Goal: Communication & Community: Participate in discussion

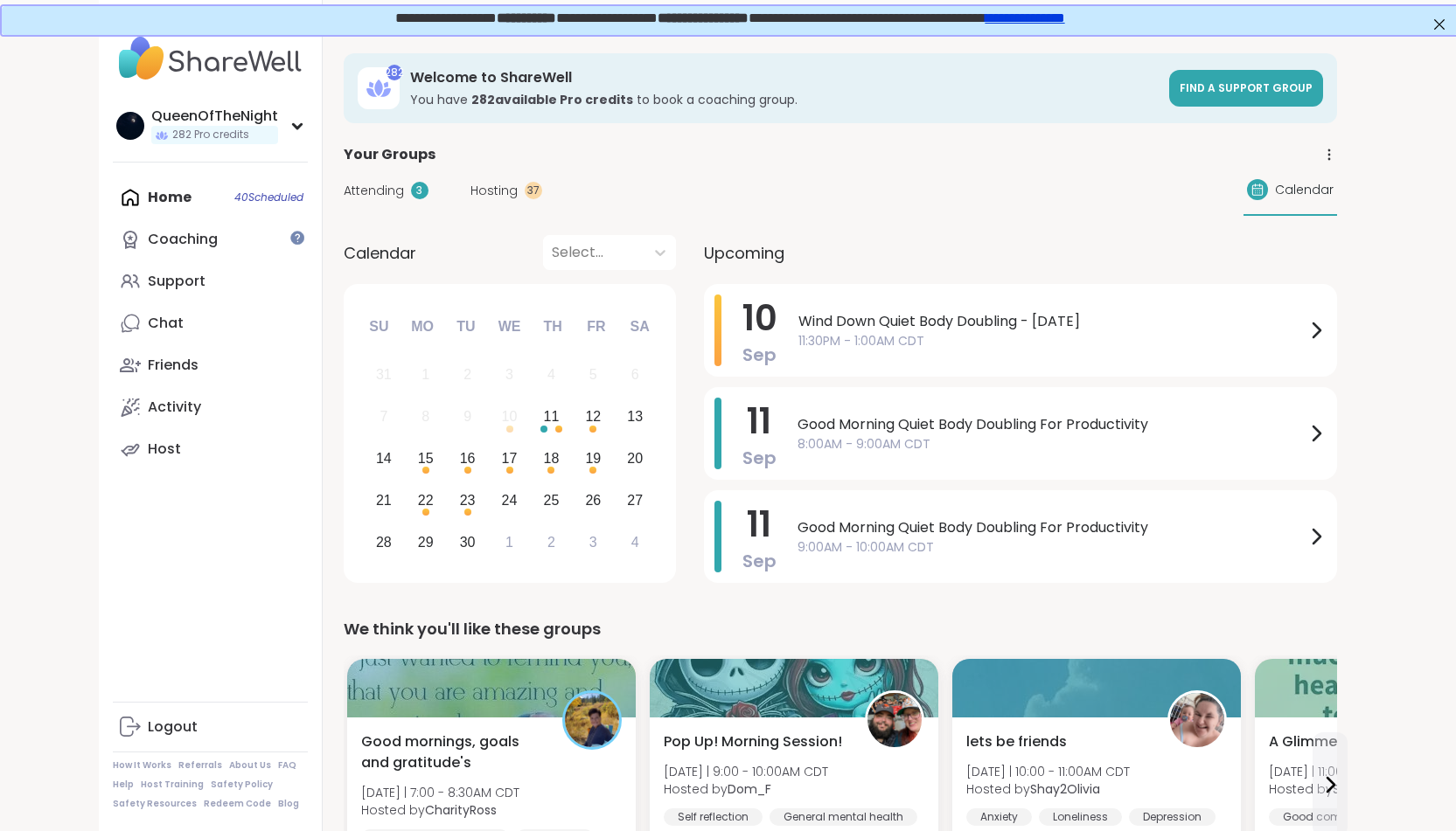
click at [509, 193] on span "Hosting" at bounding box center [494, 191] width 48 height 19
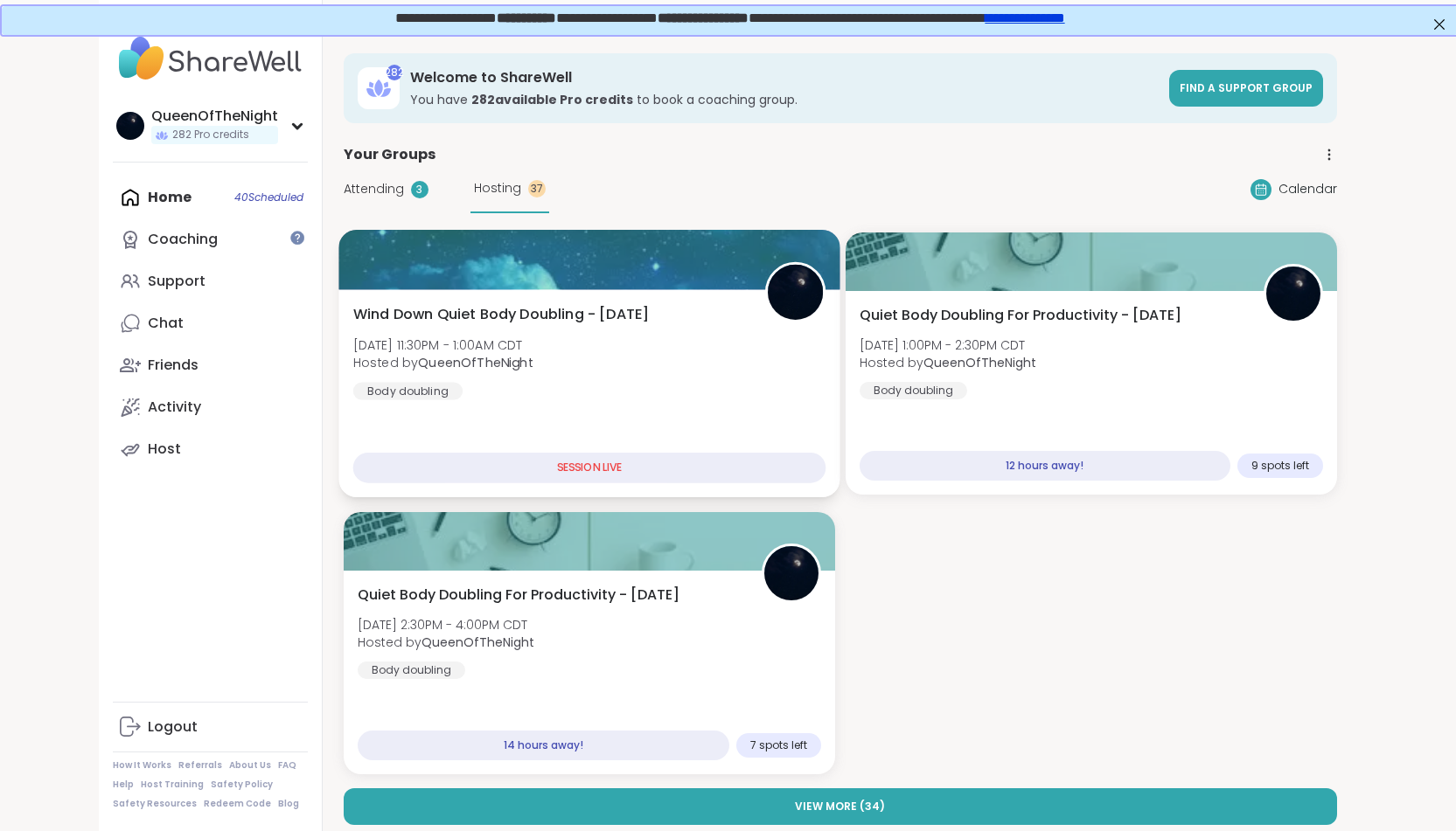
click at [577, 307] on span "Wind Down Quiet Body Doubling - [DATE]" at bounding box center [501, 314] width 296 height 21
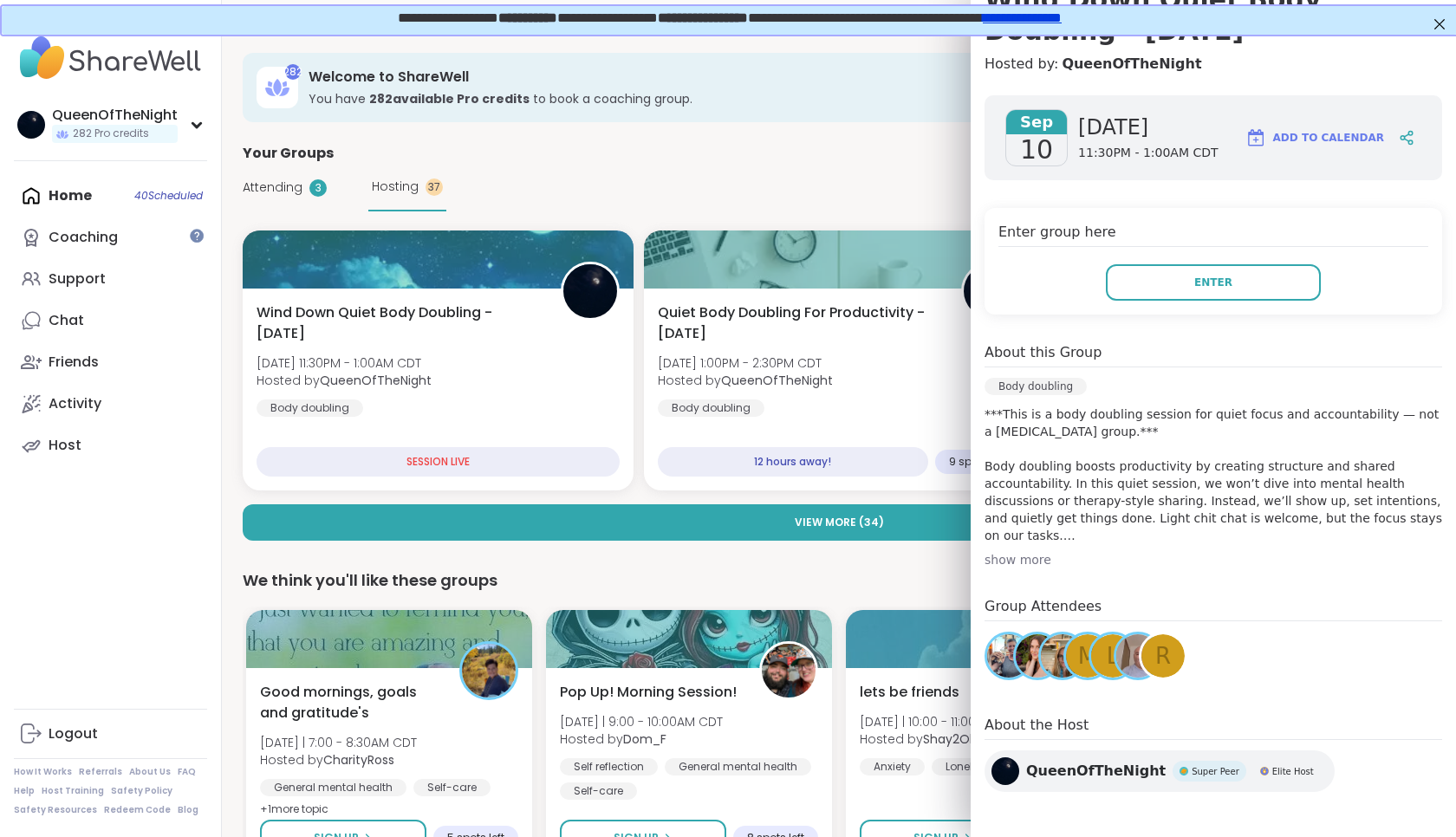
scroll to position [188, 0]
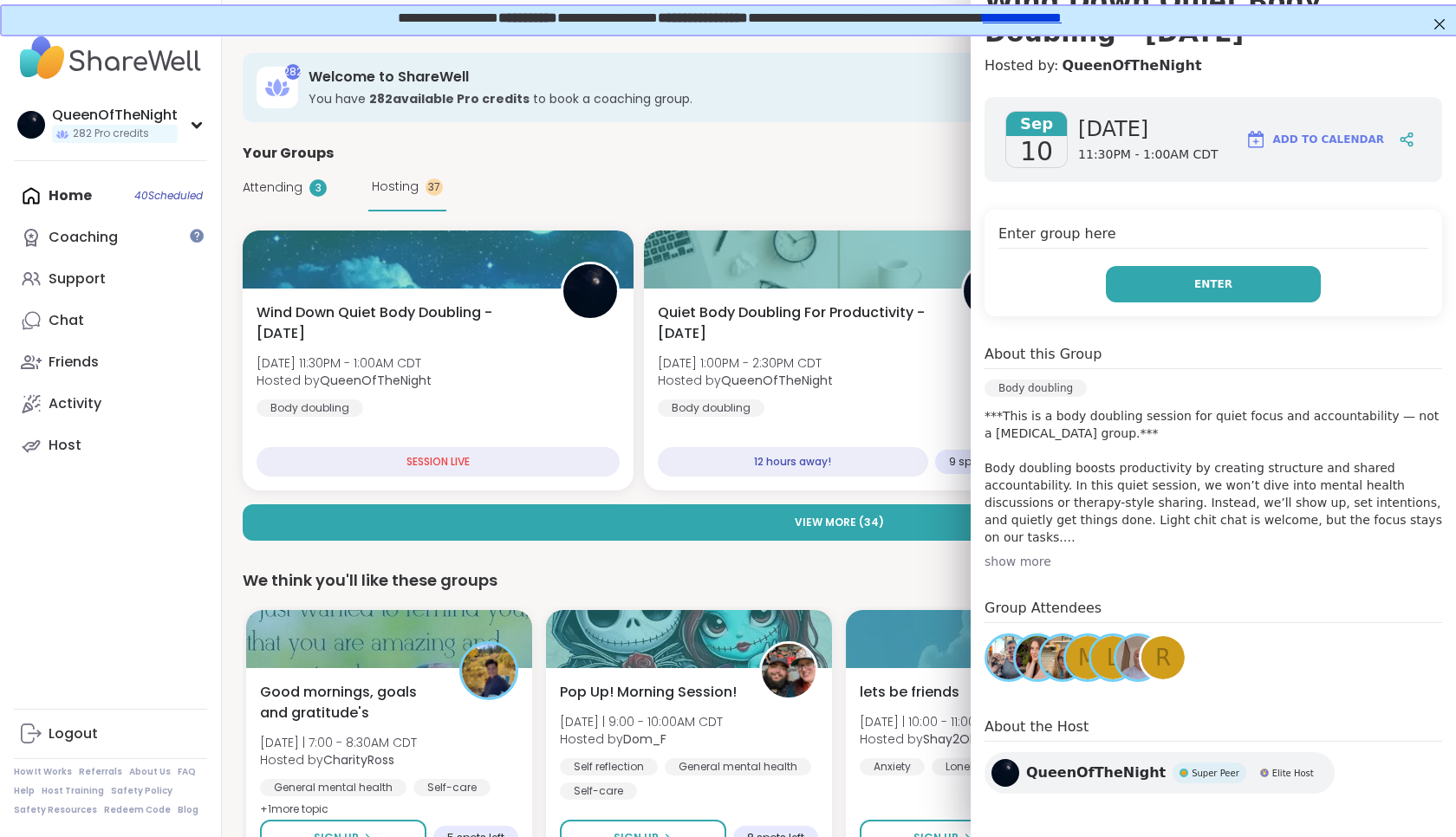
click at [1169, 287] on button "Enter" at bounding box center [1213, 284] width 215 height 36
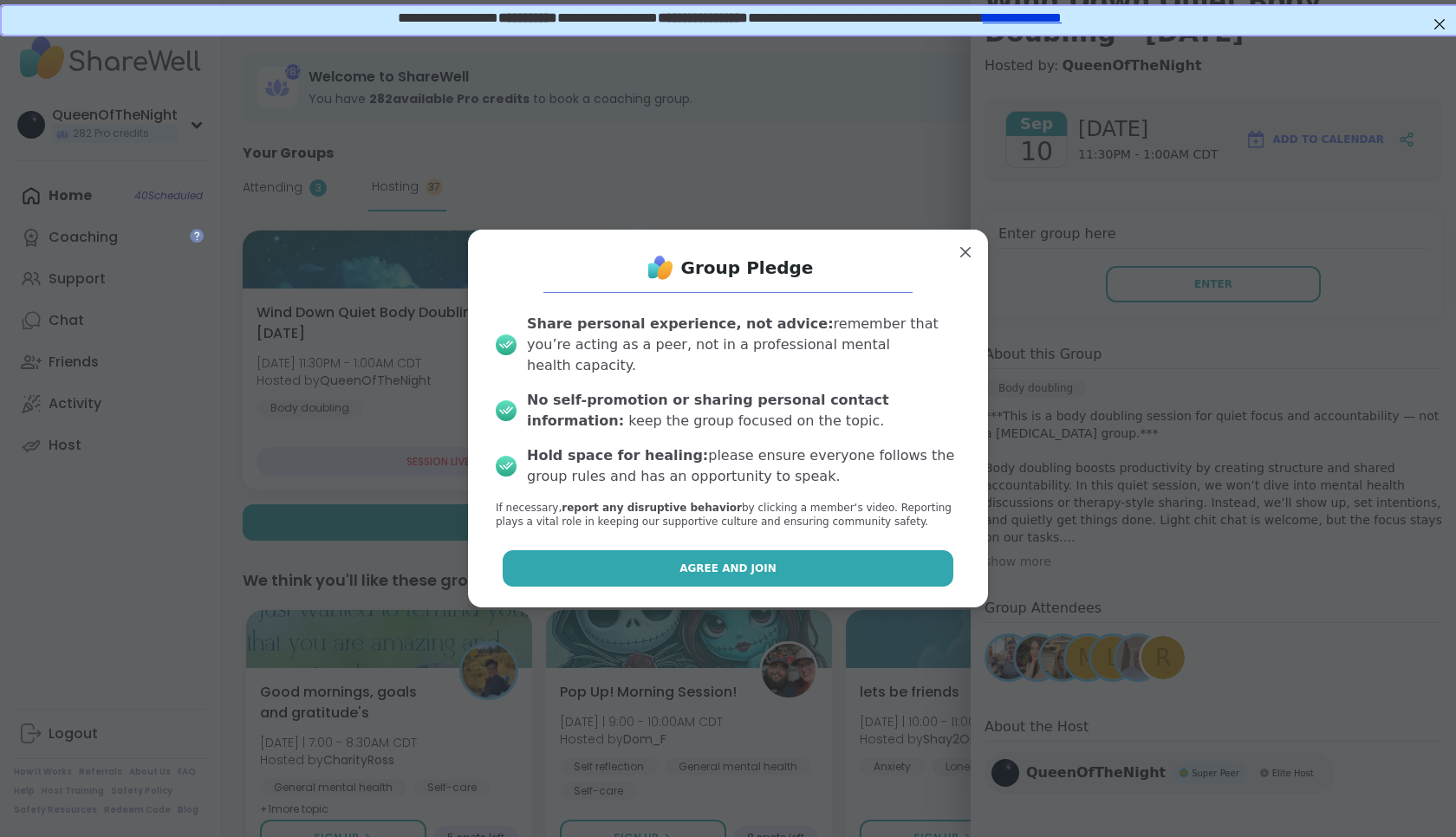
click at [683, 561] on span "Agree and Join" at bounding box center [727, 568] width 97 height 16
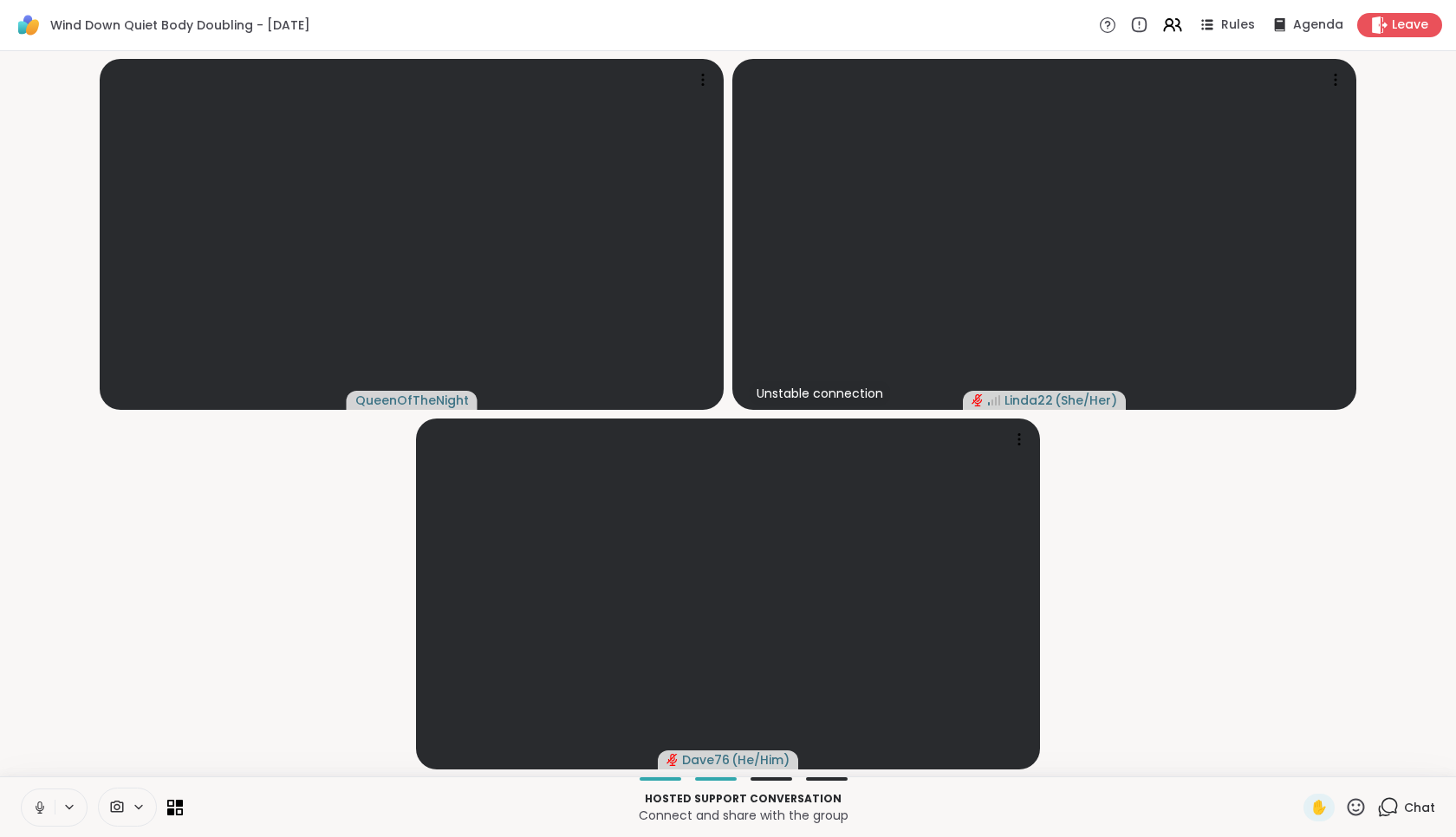
click at [41, 797] on button at bounding box center [38, 807] width 33 height 36
click at [84, 661] on video-player-container "QueenOfTheNight Linda22 ( She/Her ) Dave76 ( He/Him )" at bounding box center [727, 414] width 1435 height 711
